Goal: Task Accomplishment & Management: Complete application form

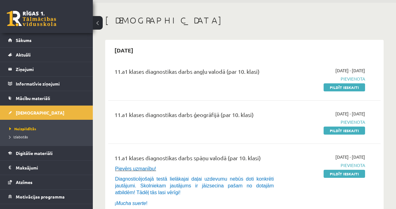
scroll to position [19, 0]
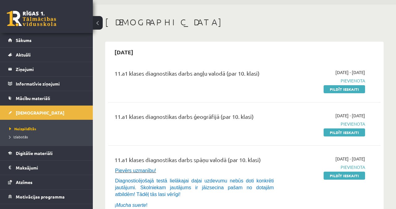
click at [346, 89] on link "Pildīt ieskaiti" at bounding box center [343, 89] width 41 height 8
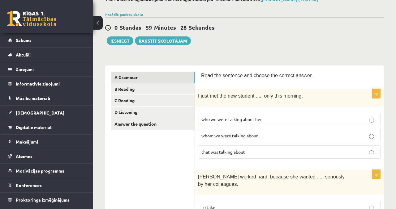
scroll to position [40, 0]
click at [348, 117] on p "who we were talking about her" at bounding box center [289, 119] width 176 height 6
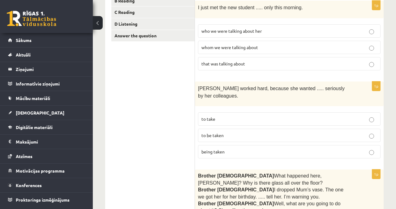
scroll to position [128, 0]
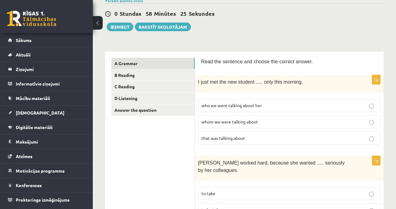
click at [377, 103] on label "who we were talking about her" at bounding box center [289, 105] width 182 height 13
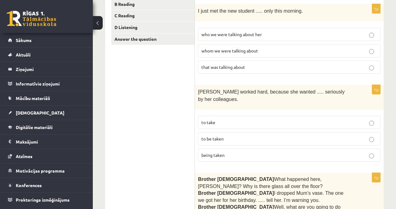
scroll to position [124, 0]
click at [378, 139] on label "to be taken" at bounding box center [289, 139] width 182 height 13
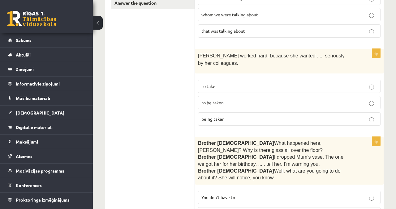
scroll to position [0, 0]
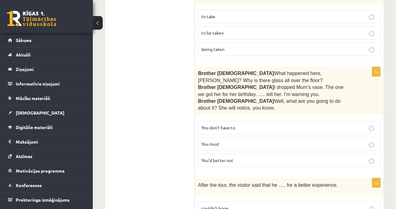
scroll to position [231, 0]
click at [378, 126] on label "You don’t have to" at bounding box center [289, 127] width 182 height 13
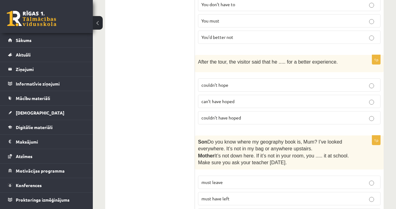
scroll to position [355, 0]
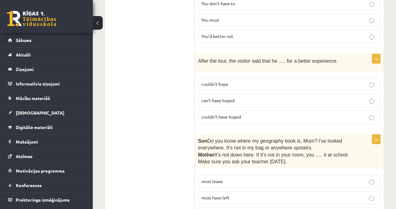
click at [364, 114] on p "couldn’t have hoped" at bounding box center [289, 117] width 176 height 6
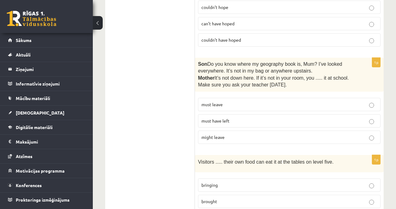
scroll to position [437, 0]
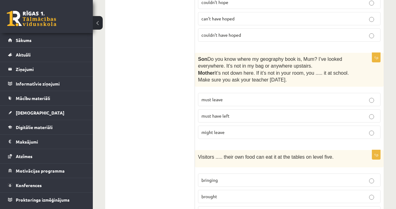
click at [276, 117] on label "must have left" at bounding box center [289, 115] width 182 height 13
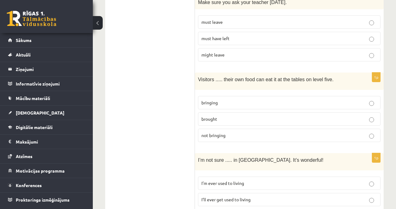
scroll to position [514, 0]
click at [263, 117] on p "brought" at bounding box center [289, 120] width 176 height 6
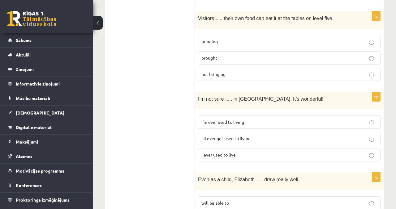
scroll to position [576, 0]
click at [288, 119] on p "I’m ever used to living" at bounding box center [289, 122] width 176 height 6
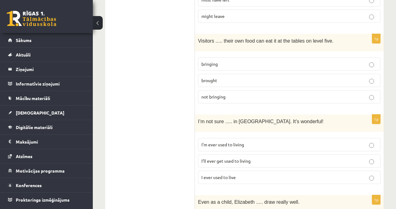
scroll to position [553, 0]
click at [375, 58] on label "bringing" at bounding box center [289, 64] width 182 height 13
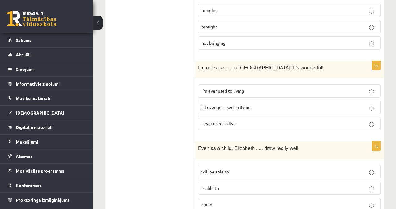
scroll to position [606, 0]
click at [255, 123] on label "I ever used to live" at bounding box center [289, 124] width 182 height 13
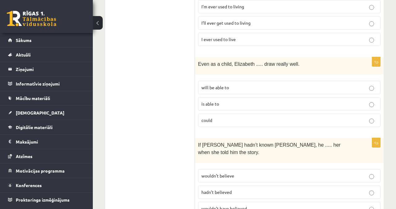
scroll to position [690, 0]
click at [378, 117] on label "could" at bounding box center [289, 121] width 182 height 13
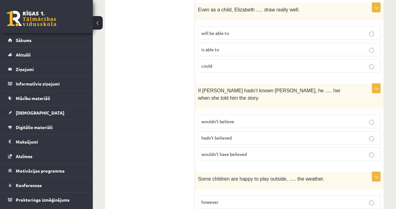
scroll to position [746, 0]
click at [290, 115] on label "wouldn’t believe" at bounding box center [289, 121] width 182 height 13
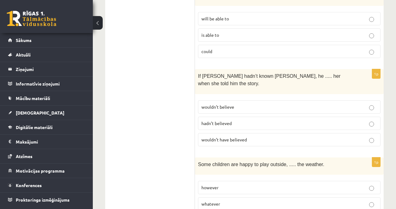
scroll to position [761, 0]
click at [289, 136] on p "wouldn’t have believed" at bounding box center [289, 139] width 176 height 6
click at [356, 100] on label "wouldn’t believe" at bounding box center [289, 106] width 182 height 13
click at [358, 136] on p "wouldn’t have believed" at bounding box center [289, 139] width 176 height 6
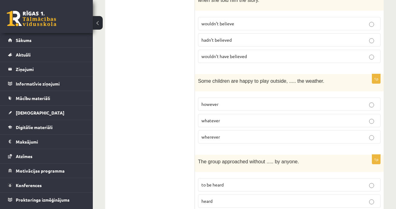
scroll to position [844, 0]
click at [273, 134] on p "wherever" at bounding box center [289, 137] width 176 height 6
click at [271, 117] on p "whatever" at bounding box center [289, 120] width 176 height 6
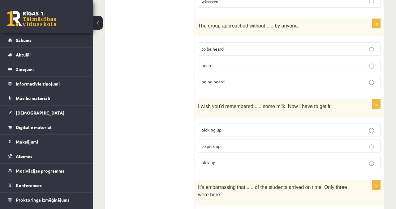
scroll to position [979, 0]
click at [252, 140] on label "to pick up" at bounding box center [289, 146] width 182 height 13
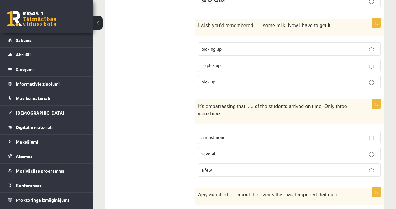
scroll to position [1061, 0]
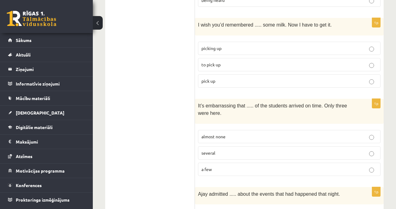
click at [359, 130] on label "almost none" at bounding box center [289, 136] width 182 height 13
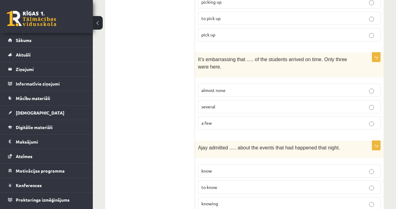
scroll to position [1108, 0]
click at [311, 103] on p "several" at bounding box center [289, 106] width 176 height 6
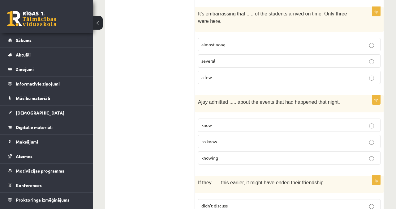
scroll to position [1154, 0]
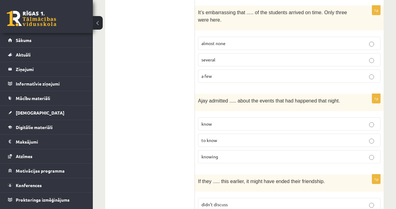
click at [210, 138] on span "to know" at bounding box center [209, 141] width 16 height 6
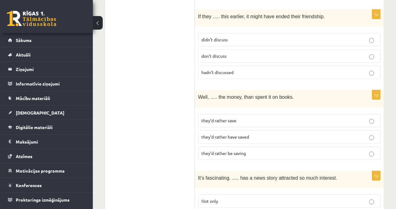
scroll to position [1321, 0]
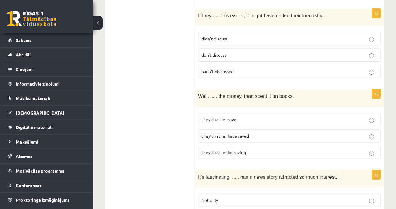
click at [286, 149] on p "they’d rather be saving" at bounding box center [289, 152] width 176 height 6
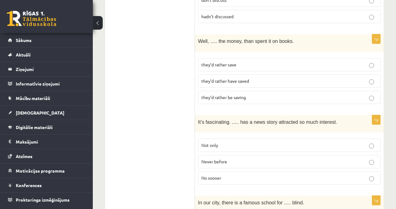
scroll to position [1375, 0]
click at [274, 95] on p "they’d rather be saving" at bounding box center [289, 98] width 176 height 6
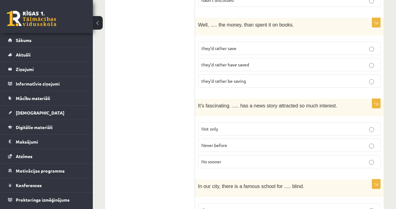
scroll to position [1398, 0]
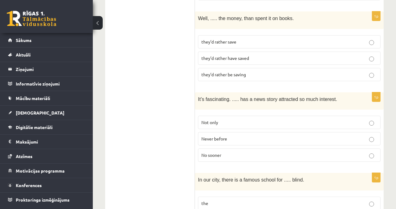
click at [267, 55] on p "they’d rather have saved" at bounding box center [289, 58] width 176 height 6
click at [275, 136] on p "Never before" at bounding box center [289, 139] width 176 height 6
click at [299, 152] on p "No sooner" at bounding box center [289, 155] width 176 height 6
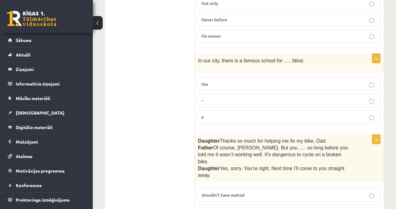
scroll to position [1518, 0]
click at [212, 97] on p "–" at bounding box center [289, 100] width 176 height 6
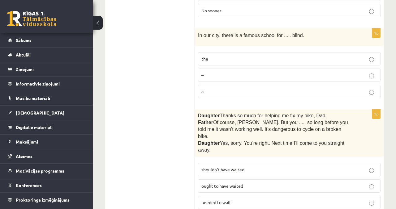
scroll to position [1544, 0]
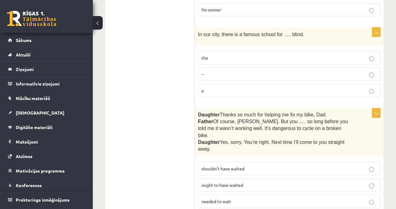
click at [206, 198] on p "needed to wait" at bounding box center [289, 201] width 176 height 6
click at [209, 199] on span "needed to wait" at bounding box center [216, 202] width 30 height 6
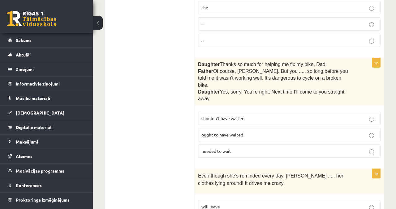
scroll to position [1594, 0]
click at [213, 116] on span "shouldn’t have waited" at bounding box center [222, 119] width 43 height 6
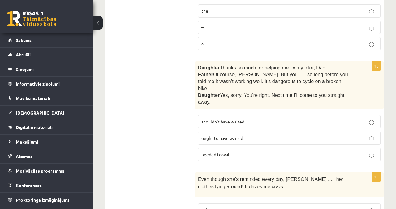
scroll to position [1589, 0]
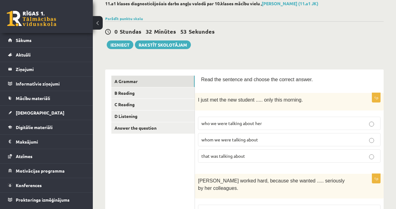
scroll to position [0, 0]
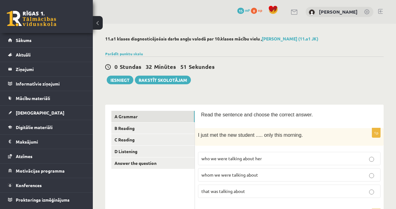
click at [120, 126] on link "B Reading" at bounding box center [152, 128] width 83 height 11
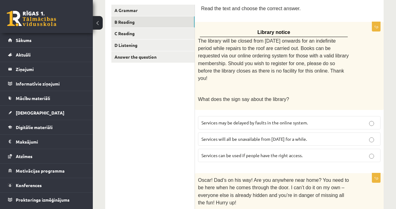
scroll to position [109, 0]
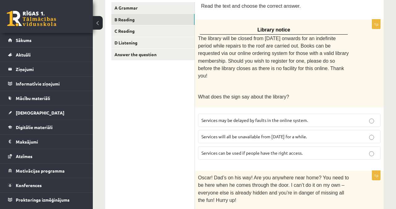
click at [132, 7] on link "A Grammar" at bounding box center [152, 7] width 83 height 11
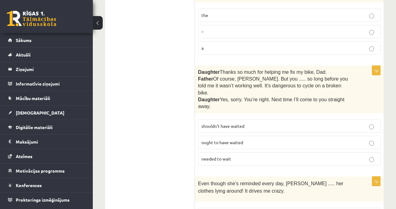
scroll to position [1594, 0]
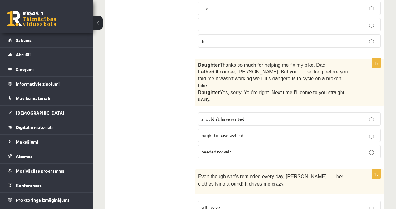
click at [353, 204] on p "will leave" at bounding box center [289, 207] width 176 height 6
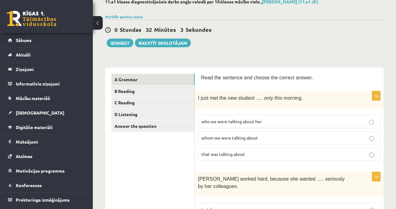
scroll to position [0, 0]
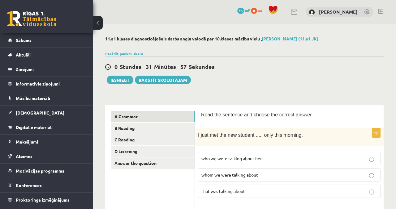
click at [157, 129] on link "B Reading" at bounding box center [152, 128] width 83 height 11
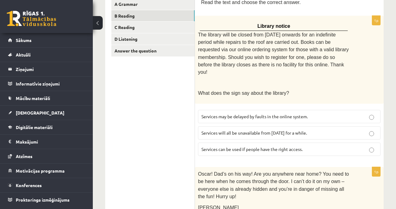
scroll to position [113, 0]
click at [347, 130] on p "Services will all be unavailable from [DATE] for a while." at bounding box center [289, 132] width 176 height 6
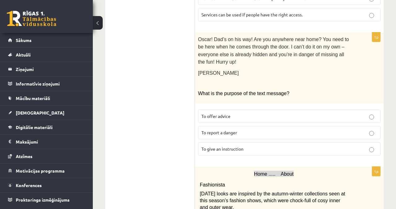
scroll to position [252, 0]
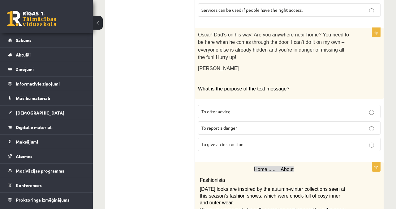
click at [270, 127] on label "To report a danger" at bounding box center [289, 128] width 182 height 13
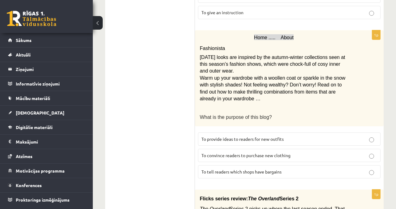
scroll to position [385, 0]
click at [317, 135] on p "To provide ideas to readers for new outfits" at bounding box center [289, 138] width 176 height 6
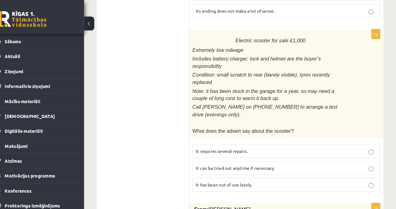
scroll to position [704, 0]
click at [315, 160] on p "It can be tried out anytime if necessary." at bounding box center [289, 163] width 176 height 6
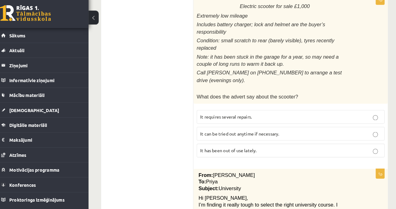
scroll to position [734, 0]
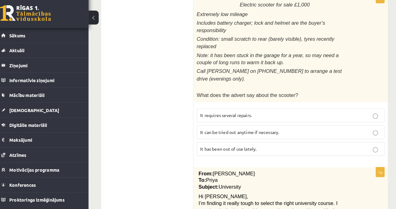
click at [329, 144] on label "It has been out of use lately." at bounding box center [289, 150] width 182 height 13
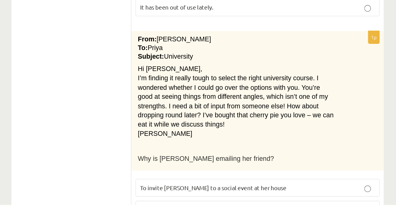
scroll to position [811, 0]
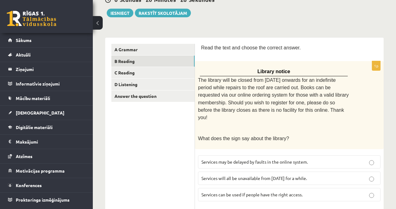
scroll to position [0, 0]
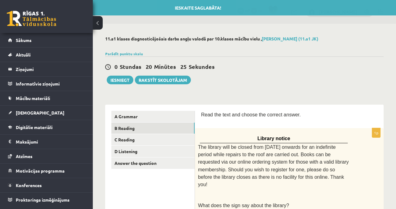
click at [124, 141] on link "C Reading" at bounding box center [152, 139] width 83 height 11
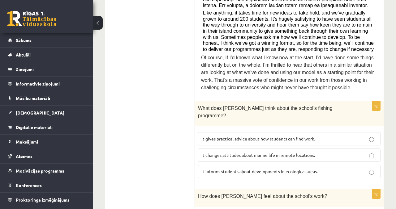
scroll to position [340, 0]
click at [339, 152] on p "It changes attitudes about marine life in remote locations." at bounding box center [289, 155] width 176 height 6
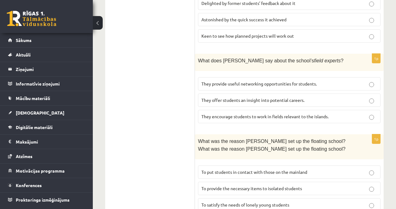
scroll to position [707, 0]
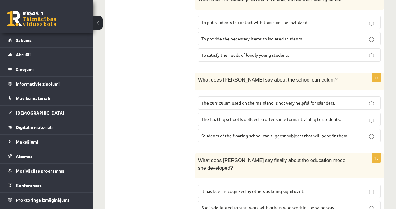
click at [205, 189] on span "It has been recognized by others as being significant." at bounding box center [252, 192] width 103 height 6
click at [204, 100] on span "The curriculum used on the mainland is not very helpful for islanders." at bounding box center [268, 103] width 134 height 6
click at [207, 113] on label "The floating school is obliged to offer some formal training to students." at bounding box center [289, 119] width 182 height 13
click at [211, 133] on span "Students of the floating school can suggest subjects that will benefit them." at bounding box center [274, 136] width 147 height 6
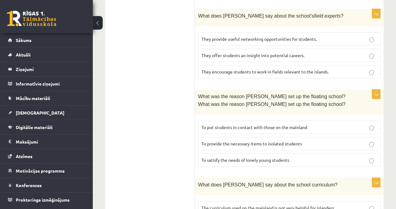
scroll to position [602, 0]
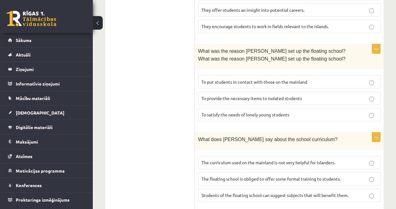
click at [211, 75] on label "To put students in contact with those on the mainland" at bounding box center [289, 81] width 182 height 13
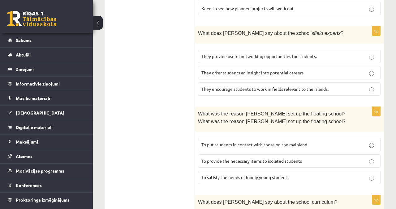
scroll to position [584, 0]
click at [202, 174] on p "To satisfy the needs of lonely young students" at bounding box center [289, 177] width 176 height 6
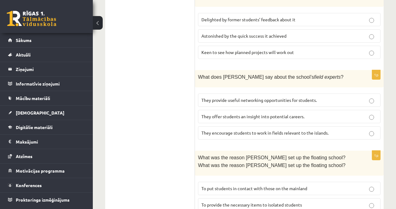
scroll to position [540, 0]
click at [342, 186] on p "To put students in contact with those on the mainland" at bounding box center [289, 189] width 176 height 6
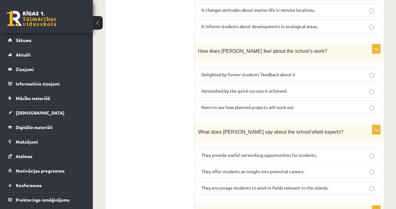
scroll to position [485, 0]
click at [332, 169] on p "They offer students an insight into potential careers." at bounding box center [289, 172] width 176 height 6
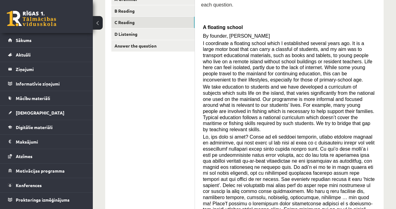
scroll to position [114, 0]
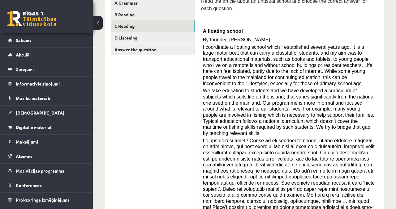
click at [127, 39] on link "D Listening" at bounding box center [152, 37] width 83 height 11
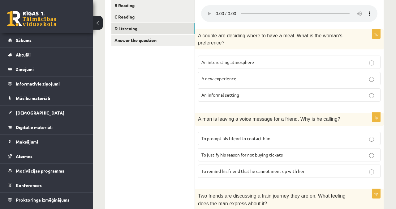
scroll to position [123, 0]
click at [298, 168] on span "To remind his friend that he cannot meet up with her" at bounding box center [252, 171] width 103 height 6
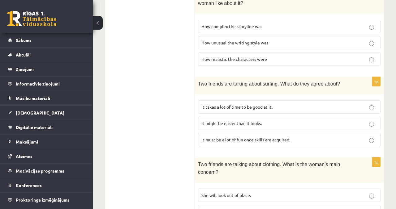
scroll to position [412, 0]
click at [319, 100] on label "It takes a lot of time to be good at it." at bounding box center [289, 106] width 182 height 13
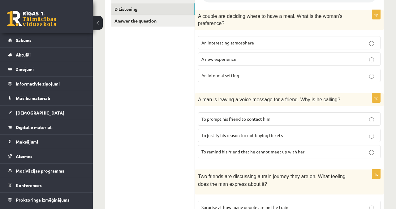
scroll to position [160, 0]
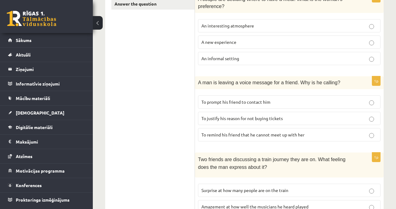
click at [354, 119] on p "To justify his reason for not buying tickets" at bounding box center [289, 118] width 176 height 6
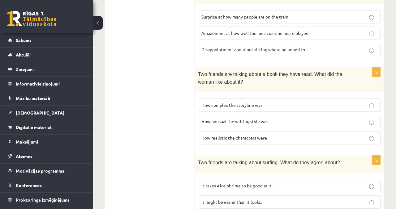
scroll to position [335, 0]
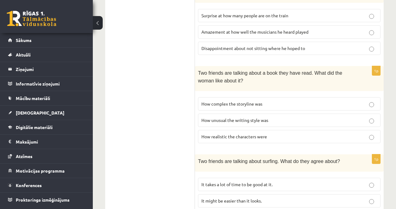
click at [314, 101] on p "How complex the storyline was" at bounding box center [289, 104] width 176 height 6
click at [307, 130] on label "How realistic the characters were" at bounding box center [289, 136] width 182 height 13
click at [334, 97] on label "How complex the storyline was" at bounding box center [289, 103] width 182 height 13
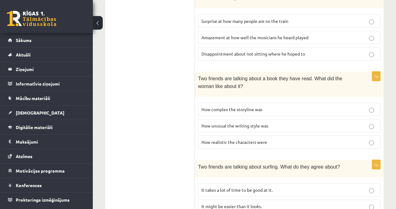
scroll to position [329, 0]
click at [351, 123] on p "How unusual the writing style was" at bounding box center [289, 126] width 176 height 6
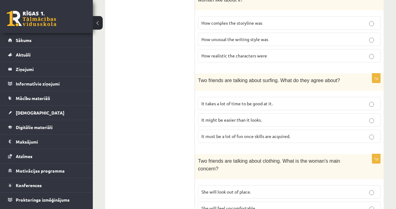
scroll to position [429, 0]
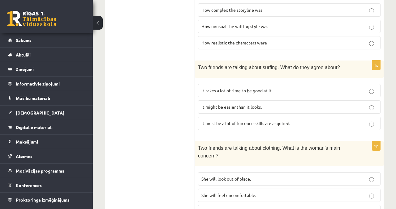
click at [295, 173] on label "She will look out of place." at bounding box center [289, 179] width 182 height 13
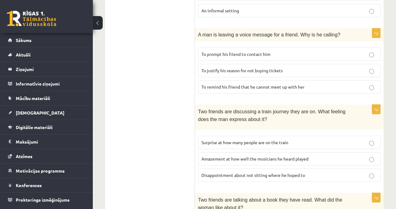
scroll to position [200, 0]
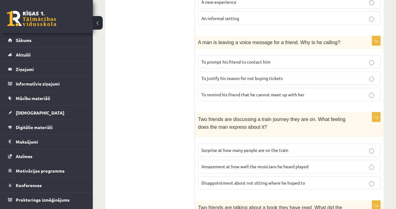
click at [361, 150] on p "Surprise at how many people are on the train" at bounding box center [289, 150] width 176 height 6
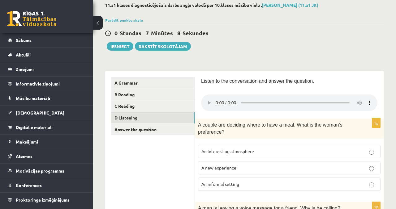
scroll to position [34, 0]
click at [264, 153] on p "An interesting atmosphere" at bounding box center [289, 151] width 176 height 6
click at [262, 167] on p "A new experience" at bounding box center [289, 167] width 176 height 6
click at [126, 134] on link "Answer the question" at bounding box center [152, 129] width 83 height 11
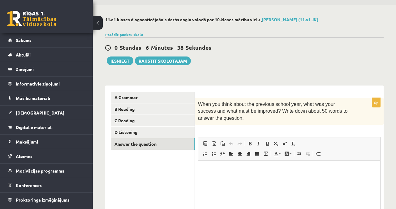
scroll to position [20, 0]
click at [233, 169] on p "Визуальный текстовый редактор, wiswyg-editor-user-answer-47364002444280" at bounding box center [288, 169] width 169 height 6
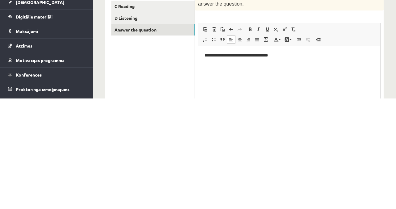
scroll to position [23, 0]
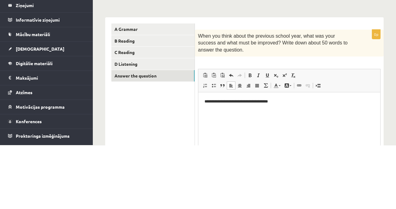
click at [368, 111] on html "**********" at bounding box center [289, 101] width 182 height 19
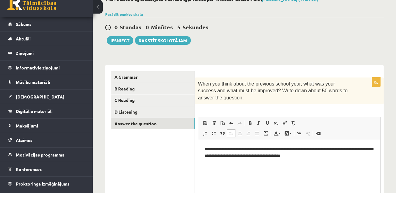
scroll to position [23, 0]
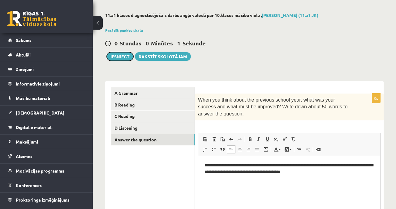
click at [122, 56] on button "Iesniegt" at bounding box center [120, 56] width 27 height 9
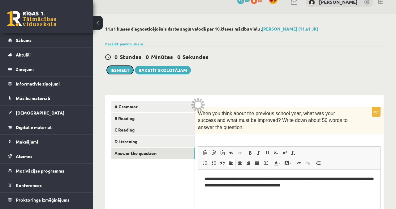
scroll to position [2, 0]
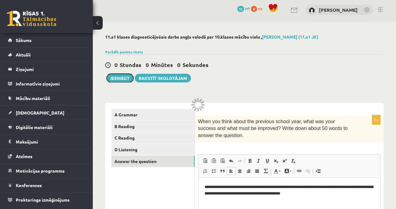
click at [121, 76] on button "Iesniegt" at bounding box center [120, 78] width 27 height 9
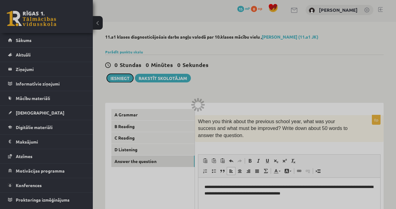
scroll to position [11, 0]
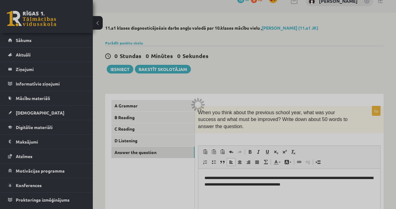
click at [119, 69] on div at bounding box center [198, 104] width 396 height 209
click at [118, 69] on div at bounding box center [198, 104] width 396 height 209
click at [117, 70] on div at bounding box center [198, 104] width 396 height 209
click at [116, 69] on div at bounding box center [198, 104] width 396 height 209
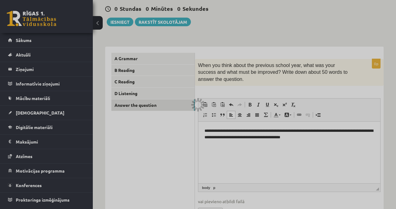
scroll to position [68, 0]
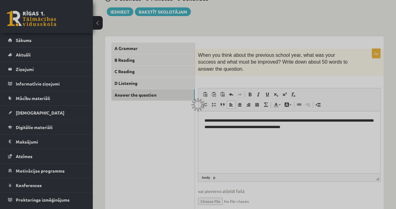
click at [251, 182] on div at bounding box center [198, 104] width 396 height 209
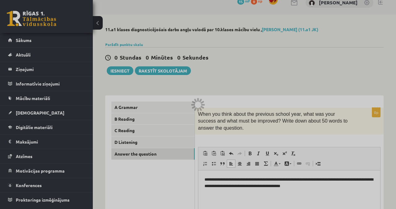
scroll to position [0, 0]
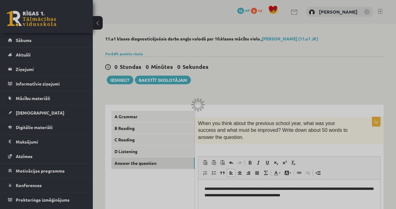
click at [119, 79] on div at bounding box center [198, 104] width 396 height 209
click at [124, 83] on div at bounding box center [198, 104] width 396 height 209
click at [124, 78] on div at bounding box center [198, 104] width 396 height 209
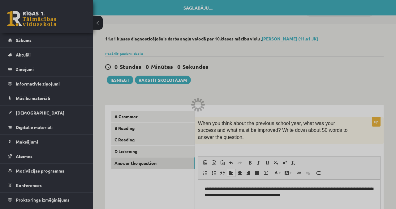
click at [117, 81] on div at bounding box center [198, 104] width 396 height 209
click at [120, 81] on div at bounding box center [198, 104] width 396 height 209
click at [119, 78] on div at bounding box center [198, 104] width 396 height 209
click at [120, 77] on div at bounding box center [198, 104] width 396 height 209
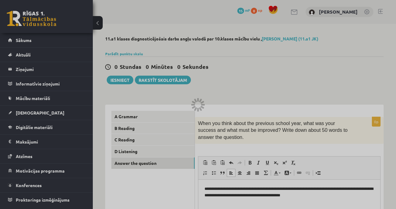
click at [120, 80] on div at bounding box center [198, 104] width 396 height 209
click at [129, 81] on div at bounding box center [198, 104] width 396 height 209
click at [115, 78] on div at bounding box center [198, 104] width 396 height 209
click at [120, 78] on div at bounding box center [198, 104] width 396 height 209
click at [118, 81] on div at bounding box center [198, 104] width 396 height 209
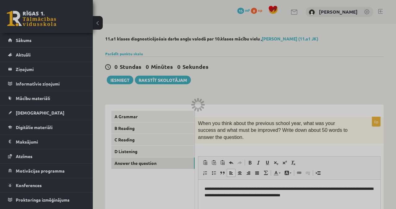
click at [117, 82] on div at bounding box center [198, 104] width 396 height 209
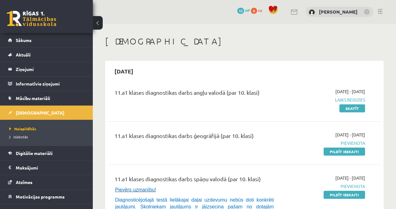
click at [358, 108] on link "Skatīt" at bounding box center [352, 109] width 26 height 8
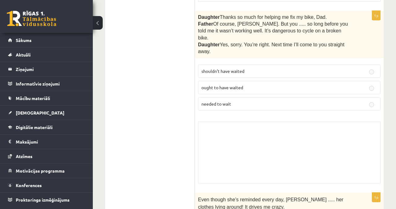
scroll to position [3003, 0]
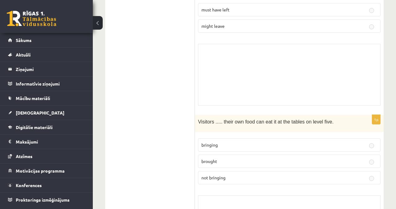
scroll to position [0, 0]
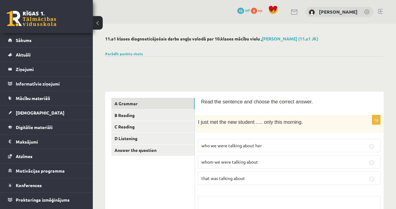
click at [130, 52] on link "Parādīt punktu skalu" at bounding box center [124, 53] width 38 height 5
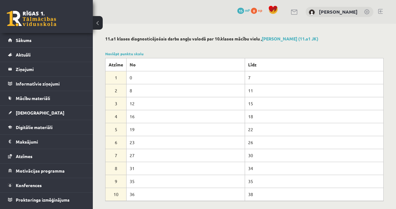
click at [117, 52] on link "Noslēpt punktu skalu" at bounding box center [124, 53] width 38 height 5
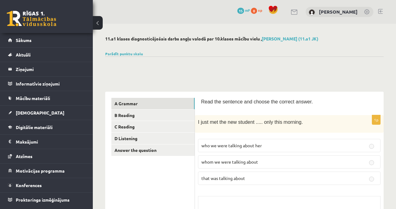
click at [129, 148] on link "Answer the question" at bounding box center [152, 150] width 83 height 11
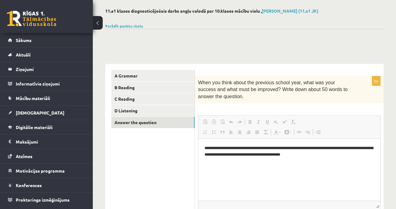
scroll to position [27, 0]
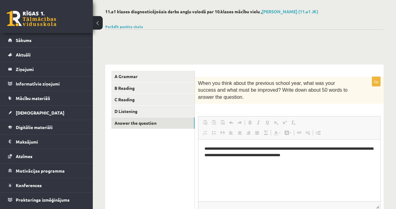
click at [343, 156] on p "**********" at bounding box center [289, 152] width 170 height 13
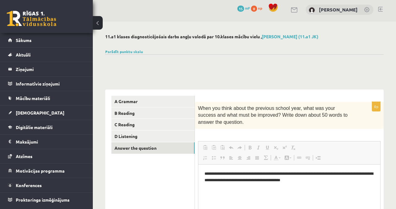
scroll to position [2, 0]
click at [131, 138] on link "D Listening" at bounding box center [152, 136] width 83 height 11
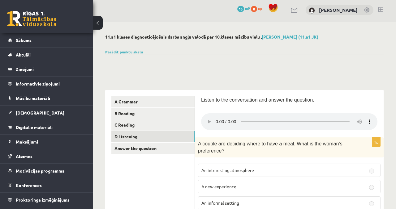
click at [127, 127] on link "C Reading" at bounding box center [152, 124] width 83 height 11
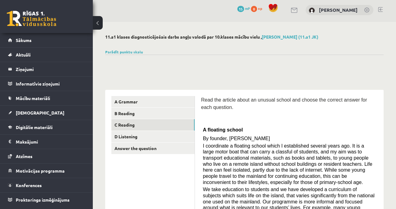
click at [125, 114] on link "B Reading" at bounding box center [152, 113] width 83 height 11
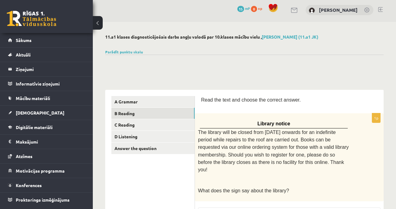
click at [121, 103] on link "A Grammar" at bounding box center [152, 101] width 83 height 11
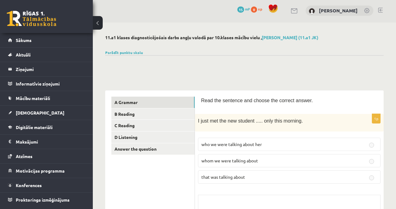
scroll to position [4, 0]
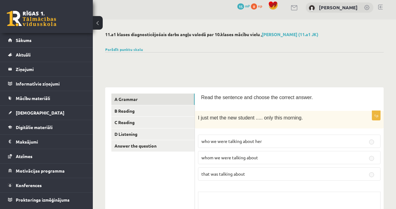
click at [19, 35] on link "Sākums" at bounding box center [46, 40] width 77 height 14
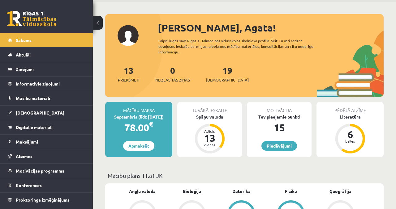
click at [224, 114] on div "Spāņu valoda" at bounding box center [209, 117] width 65 height 6
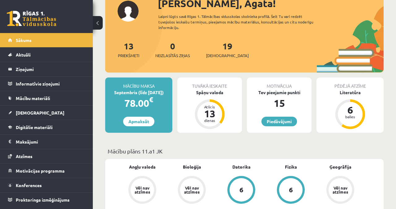
scroll to position [48, 0]
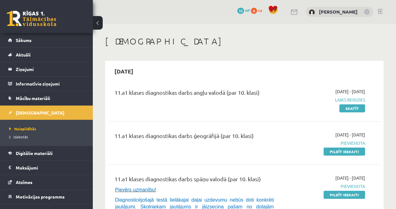
click at [359, 112] on link "Skatīt" at bounding box center [352, 109] width 26 height 8
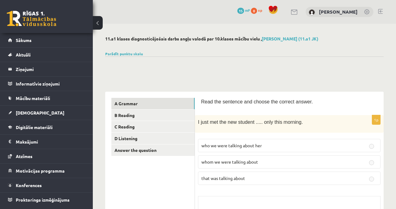
click at [100, 25] on button at bounding box center [98, 23] width 10 height 14
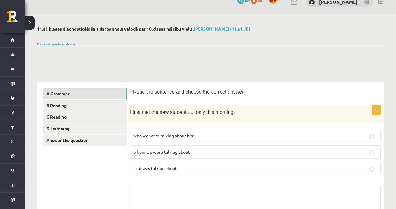
scroll to position [13, 0]
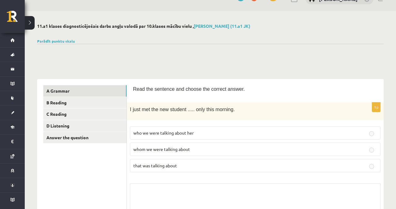
click at [373, 146] on p "whom we were talking about" at bounding box center [255, 149] width 244 height 6
click at [365, 143] on label "whom we were talking about" at bounding box center [255, 149] width 250 height 13
click at [53, 130] on link "D Listening" at bounding box center [84, 125] width 83 height 11
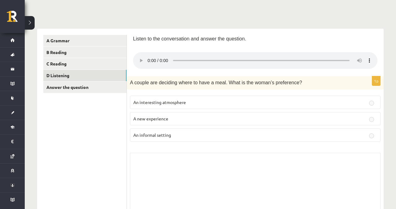
scroll to position [0, 0]
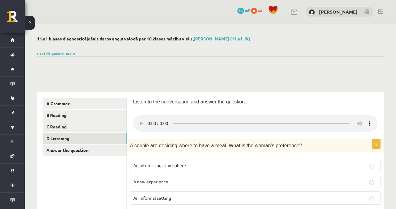
click at [25, 21] on button at bounding box center [30, 23] width 10 height 14
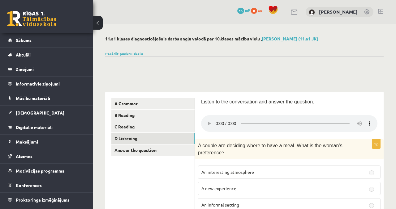
click at [20, 39] on span "Sākums" at bounding box center [24, 40] width 16 height 6
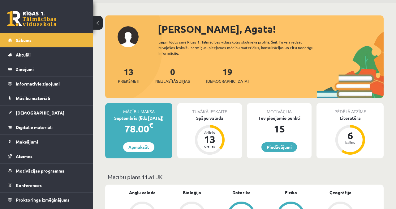
scroll to position [24, 0]
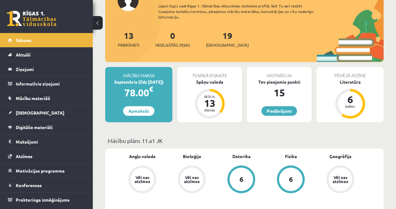
click at [220, 79] on div "Spāņu valoda" at bounding box center [209, 82] width 65 height 6
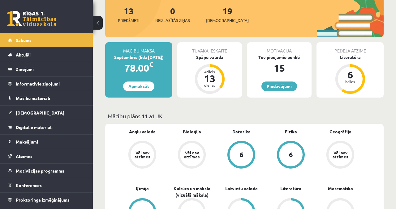
scroll to position [83, 0]
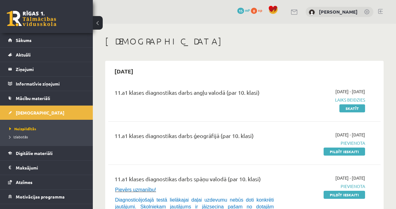
click at [27, 48] on link "Aktuāli" at bounding box center [46, 55] width 77 height 14
click at [23, 41] on span "Sākums" at bounding box center [24, 40] width 16 height 6
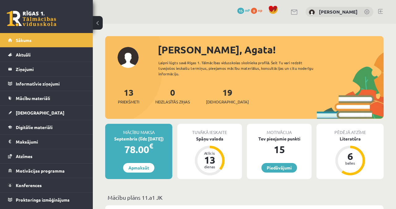
click at [216, 136] on div "Spāņu valoda" at bounding box center [209, 139] width 65 height 6
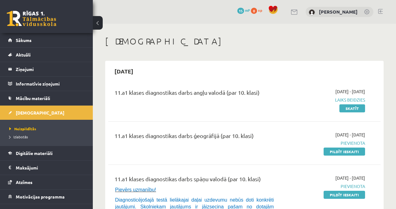
click at [124, 94] on div "11.a1 klases diagnostikas darbs angļu valodā (par 10. klasi)" at bounding box center [196, 93] width 164 height 11
click at [353, 108] on link "Skatīt" at bounding box center [352, 109] width 26 height 8
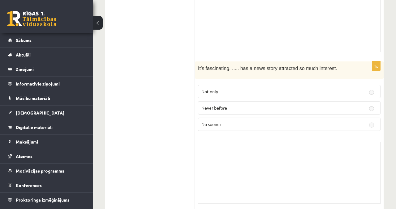
scroll to position [3003, 0]
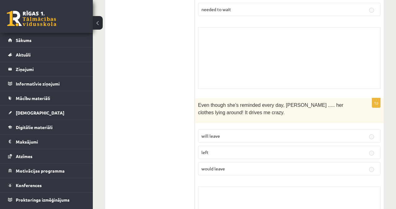
click at [16, 41] on span "Sākums" at bounding box center [24, 40] width 16 height 6
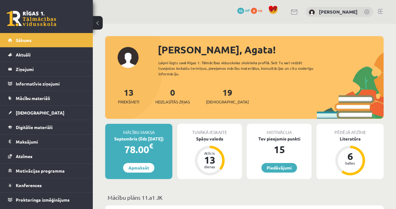
scroll to position [8, 0]
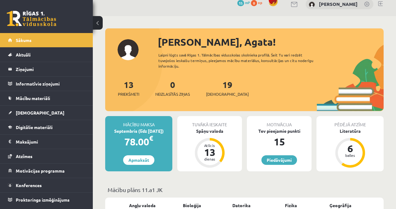
click at [27, 113] on span "[DEMOGRAPHIC_DATA]" at bounding box center [40, 113] width 49 height 6
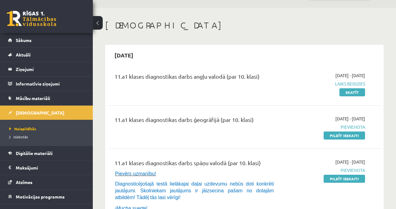
scroll to position [19, 0]
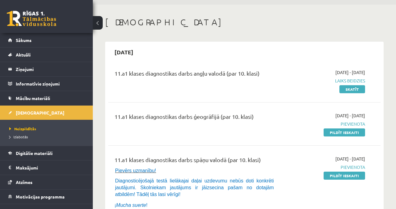
click at [23, 183] on span "Atzīmes" at bounding box center [24, 183] width 17 height 6
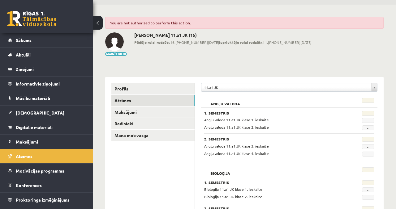
click at [19, 38] on span "Sākums" at bounding box center [24, 40] width 16 height 6
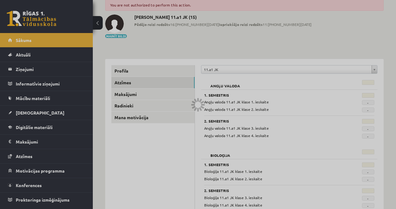
scroll to position [45, 0]
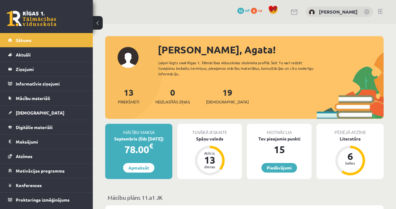
click at [212, 136] on div "Spāņu valoda" at bounding box center [209, 139] width 65 height 6
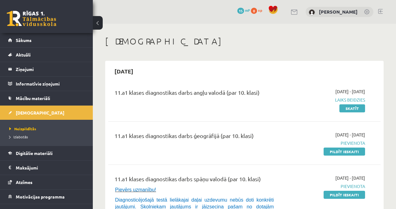
click at [20, 42] on span "Sākums" at bounding box center [24, 40] width 16 height 6
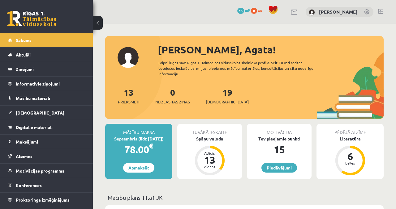
click at [211, 136] on div "Spāņu valoda" at bounding box center [209, 139] width 65 height 6
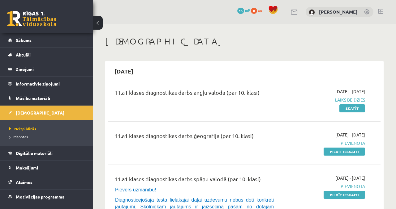
click at [339, 109] on link "Skatīt" at bounding box center [352, 109] width 26 height 8
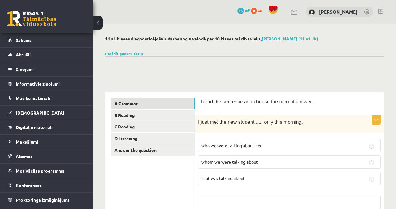
click at [156, 151] on link "Answer the question" at bounding box center [152, 150] width 83 height 11
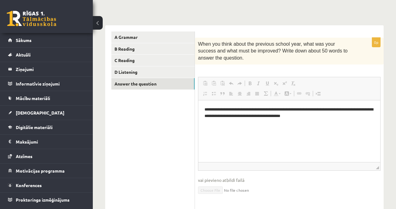
scroll to position [79, 0]
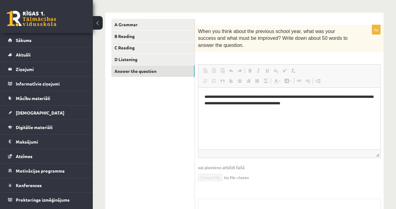
click at [171, 55] on link "D Listening" at bounding box center [152, 59] width 83 height 11
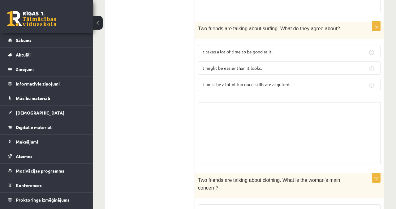
scroll to position [843, 0]
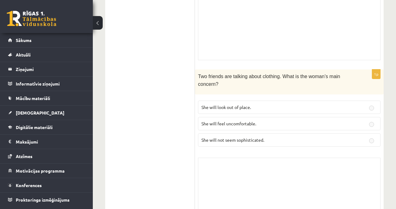
click at [275, 165] on div "Skolotāja pielikums" at bounding box center [289, 189] width 182 height 62
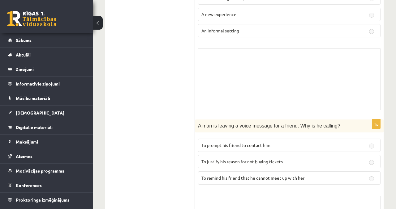
scroll to position [0, 0]
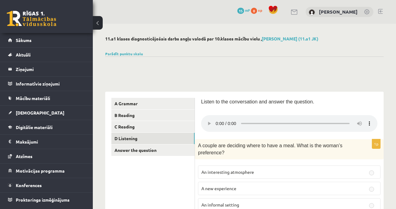
click at [172, 134] on link "D Listening" at bounding box center [152, 138] width 83 height 11
click at [167, 130] on link "C Reading" at bounding box center [152, 126] width 83 height 11
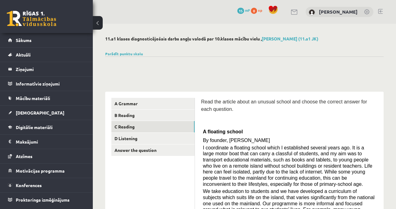
click at [169, 117] on link "B Reading" at bounding box center [152, 115] width 83 height 11
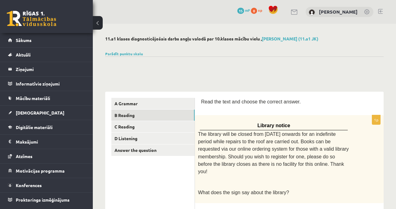
click at [30, 42] on span "Sākums" at bounding box center [24, 40] width 16 height 6
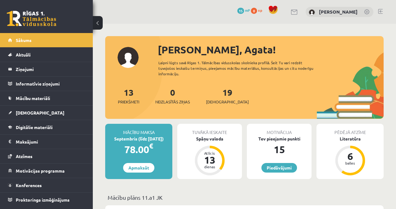
click at [226, 136] on div "Spāņu valoda" at bounding box center [209, 139] width 65 height 6
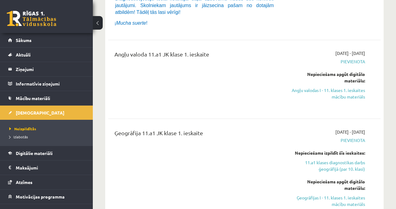
scroll to position [207, 0]
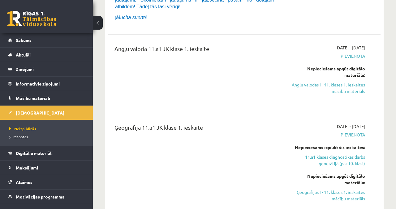
click at [365, 85] on link "Angļu valodas I - 11. klases 1. ieskaites mācību materiāls" at bounding box center [326, 88] width 77 height 13
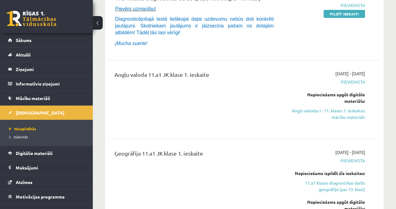
scroll to position [181, 0]
click at [339, 117] on link "Angļu valodas I - 11. klases 1. ieskaites mācību materiāls" at bounding box center [326, 114] width 77 height 13
click at [355, 111] on link "Angļu valodas I - 11. klases 1. ieskaites mācību materiāls" at bounding box center [326, 114] width 77 height 13
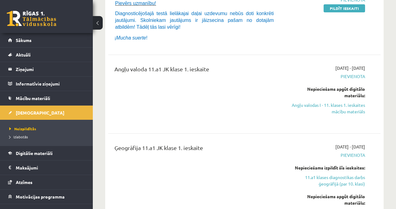
scroll to position [185, 0]
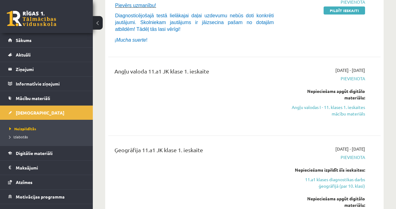
click at [354, 111] on link "Angļu valodas I - 11. klases 1. ieskaites mācību materiāls" at bounding box center [326, 110] width 77 height 13
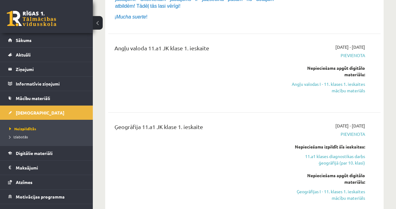
scroll to position [201, 0]
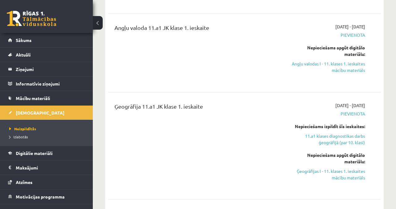
click at [20, 41] on span "Sākums" at bounding box center [24, 40] width 16 height 6
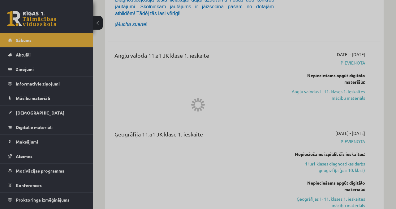
scroll to position [203, 0]
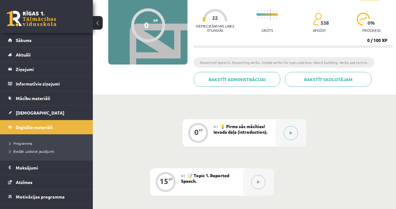
scroll to position [62, 0]
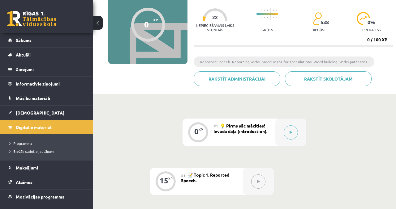
click at [296, 134] on button at bounding box center [291, 133] width 14 height 14
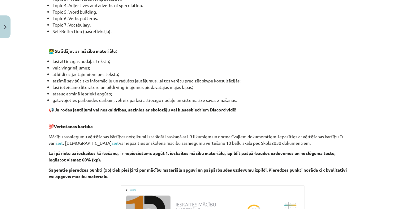
scroll to position [327, 0]
click at [61, 143] on link "šeit" at bounding box center [59, 143] width 7 height 6
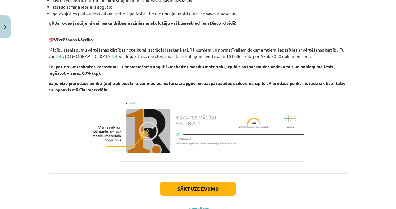
scroll to position [414, 0]
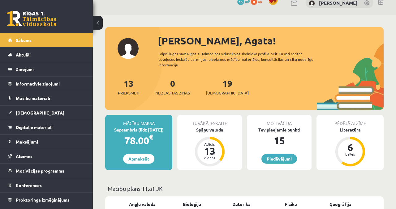
scroll to position [9, 0]
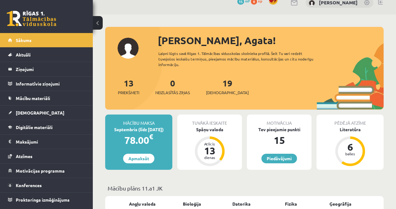
click at [218, 126] on div "Spāņu valoda" at bounding box center [209, 129] width 65 height 6
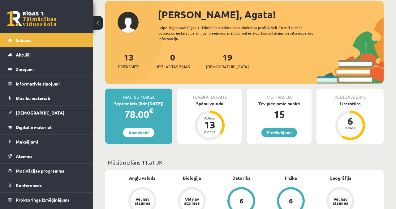
scroll to position [36, 0]
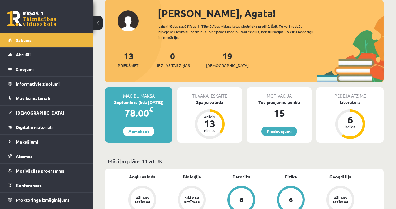
click at [31, 96] on span "Mācību materiāli" at bounding box center [33, 99] width 34 height 6
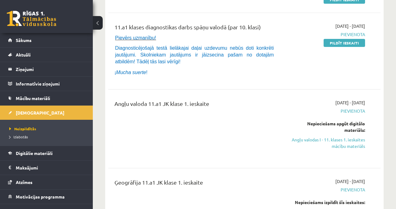
scroll to position [151, 0]
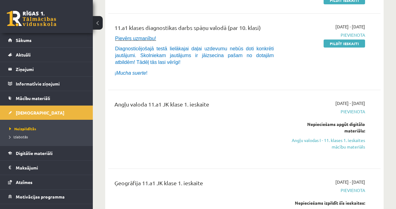
click at [352, 144] on link "Angļu valodas I - 11. klases 1. ieskaites mācību materiāls" at bounding box center [326, 143] width 77 height 13
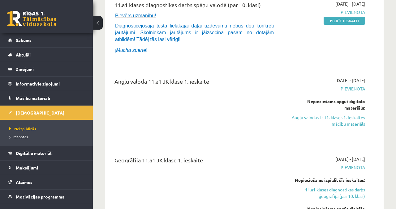
scroll to position [177, 0]
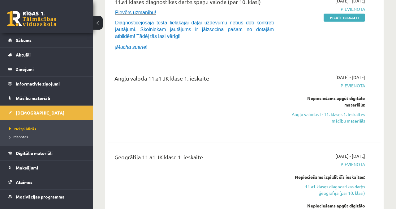
click at [19, 42] on span "Sākums" at bounding box center [24, 40] width 16 height 6
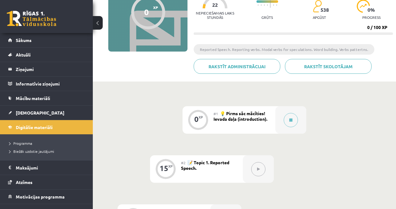
scroll to position [74, 0]
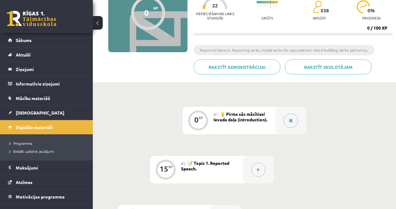
click at [262, 167] on button at bounding box center [258, 170] width 14 height 14
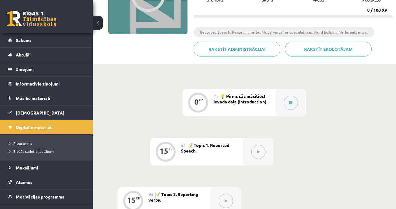
scroll to position [98, 0]
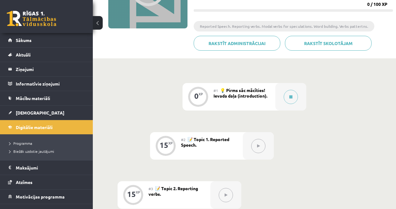
click at [264, 150] on button at bounding box center [258, 146] width 14 height 14
click at [211, 151] on div "#2 📝 Topic 1. Reported Speech." at bounding box center [212, 146] width 62 height 28
click at [295, 92] on button at bounding box center [291, 97] width 14 height 14
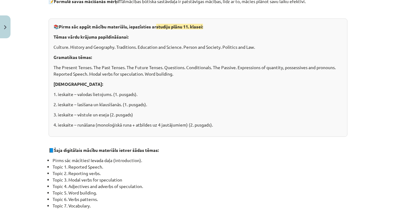
scroll to position [0, 0]
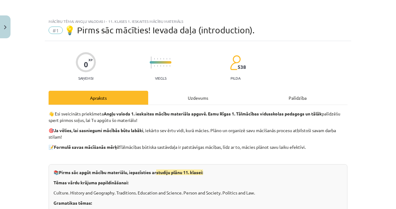
click at [207, 103] on div "Uzdevums" at bounding box center [198, 98] width 100 height 14
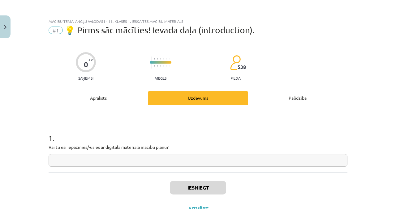
click at [325, 95] on div "Palīdzība" at bounding box center [298, 98] width 100 height 14
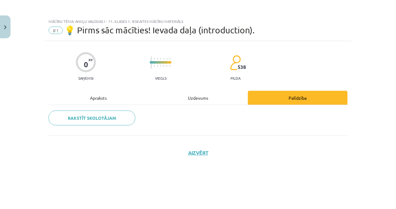
click at [208, 94] on div "Uzdevums" at bounding box center [198, 98] width 100 height 14
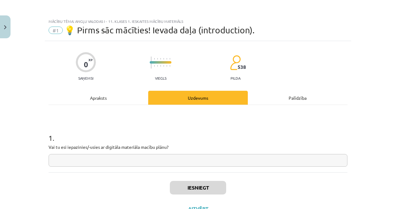
scroll to position [15, 0]
click at [183, 154] on input "text" at bounding box center [198, 160] width 299 height 13
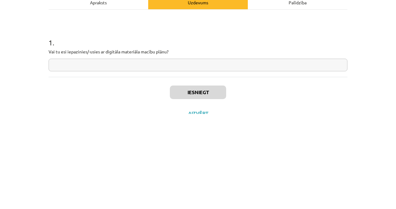
click at [333, 154] on input "text" at bounding box center [198, 160] width 299 height 13
click at [322, 175] on div "Iesniegt Aizvērt" at bounding box center [198, 194] width 299 height 43
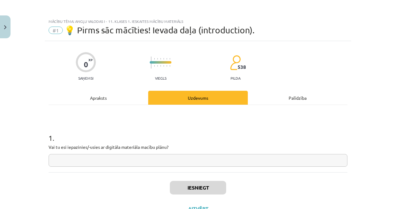
click at [106, 91] on div "Apraksts" at bounding box center [99, 98] width 100 height 14
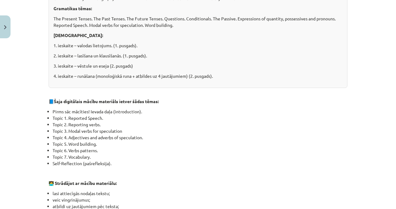
scroll to position [414, 0]
